Goal: Transaction & Acquisition: Purchase product/service

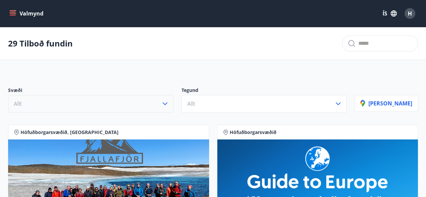
click at [169, 106] on icon "button" at bounding box center [165, 104] width 8 height 8
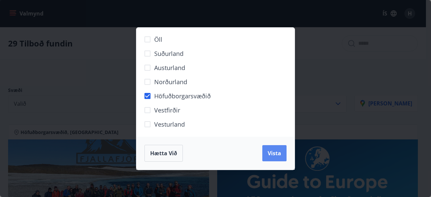
click at [269, 155] on span "Vista" at bounding box center [274, 153] width 13 height 7
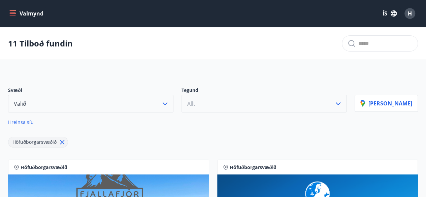
click at [340, 103] on icon "button" at bounding box center [338, 103] width 5 height 3
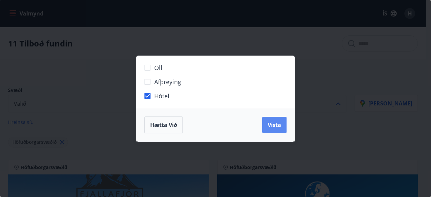
click at [277, 128] on button "Vista" at bounding box center [274, 125] width 24 height 16
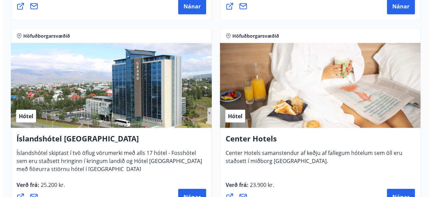
scroll to position [719, 0]
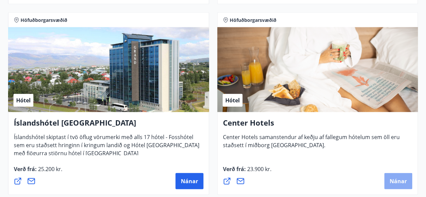
click at [399, 178] on span "Nánar" at bounding box center [398, 180] width 17 height 7
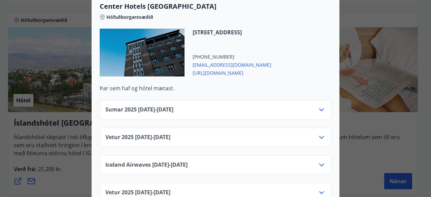
scroll to position [1074, 0]
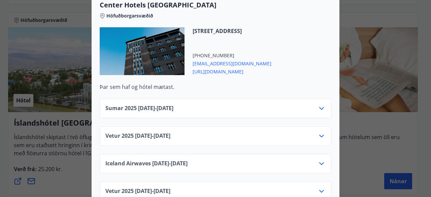
click at [319, 135] on icon at bounding box center [321, 136] width 5 height 3
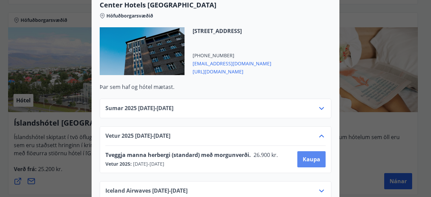
click at [311, 156] on span "Kaupa" at bounding box center [312, 159] width 18 height 7
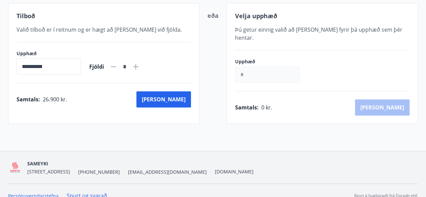
scroll to position [134, 0]
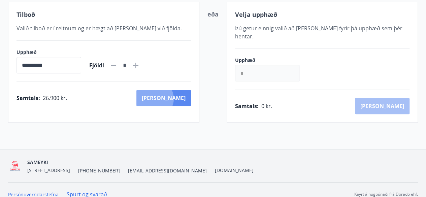
click at [184, 98] on button "[PERSON_NAME]" at bounding box center [163, 98] width 55 height 16
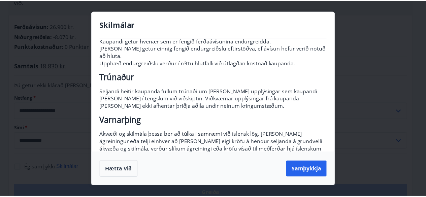
scroll to position [123, 0]
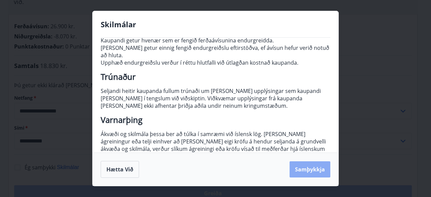
click at [307, 174] on button "Samþykkja" at bounding box center [310, 169] width 41 height 16
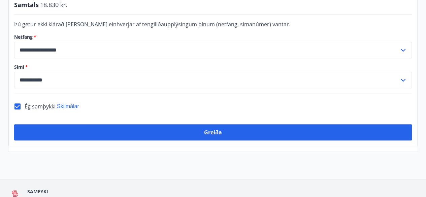
scroll to position [195, 0]
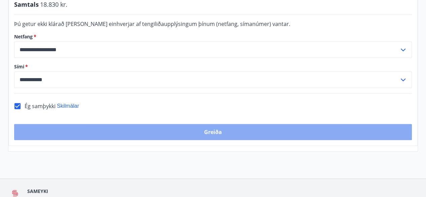
click at [223, 124] on button "Greiða" at bounding box center [213, 132] width 398 height 16
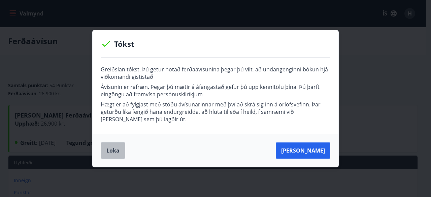
click at [112, 153] on button "Loka" at bounding box center [113, 150] width 25 height 17
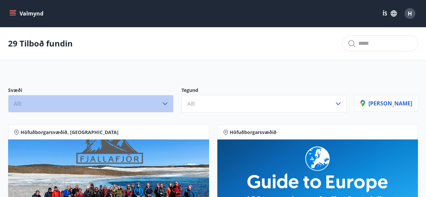
click at [169, 102] on icon "button" at bounding box center [165, 104] width 8 height 8
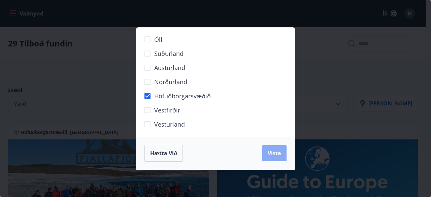
click at [275, 150] on span "Vista" at bounding box center [274, 153] width 13 height 7
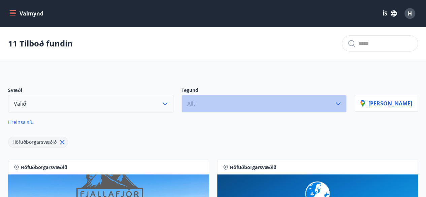
click at [342, 103] on icon "button" at bounding box center [338, 104] width 8 height 8
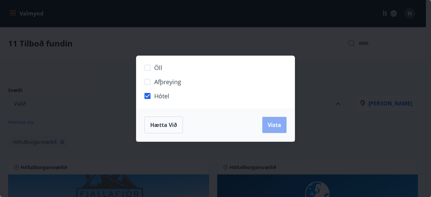
click at [272, 129] on button "Vista" at bounding box center [274, 125] width 24 height 16
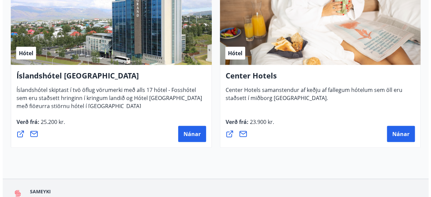
scroll to position [764, 0]
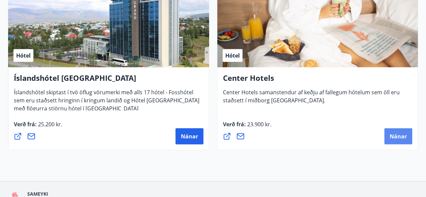
click at [398, 139] on button "Nánar" at bounding box center [398, 136] width 28 height 16
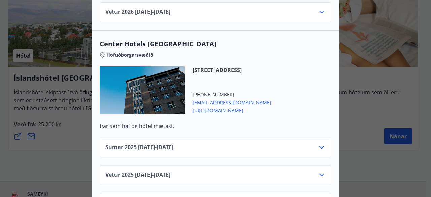
scroll to position [1054, 0]
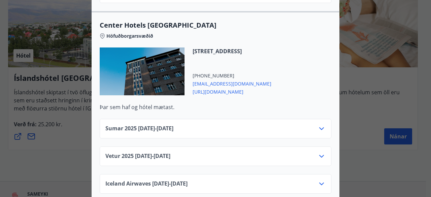
click at [319, 152] on icon at bounding box center [322, 156] width 8 height 8
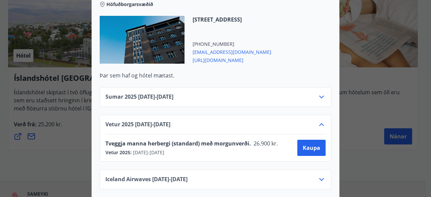
scroll to position [1061, 0]
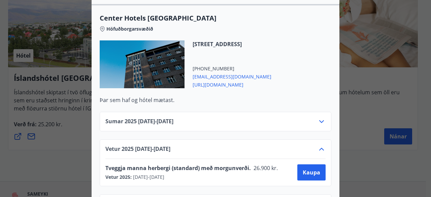
click at [225, 72] on span "[EMAIL_ADDRESS][DOMAIN_NAME]" at bounding box center [232, 76] width 79 height 8
click at [347, 117] on div "Center Hotels Verð er með morgunverði inniföldum og miðast við Standard Double/…" at bounding box center [215, 98] width 431 height 197
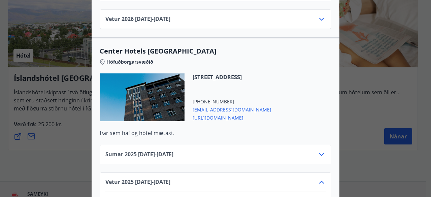
scroll to position [1028, 0]
click at [216, 105] on span "[EMAIL_ADDRESS][DOMAIN_NAME]" at bounding box center [232, 109] width 79 height 8
